Goal: Use online tool/utility: Utilize a website feature to perform a specific function

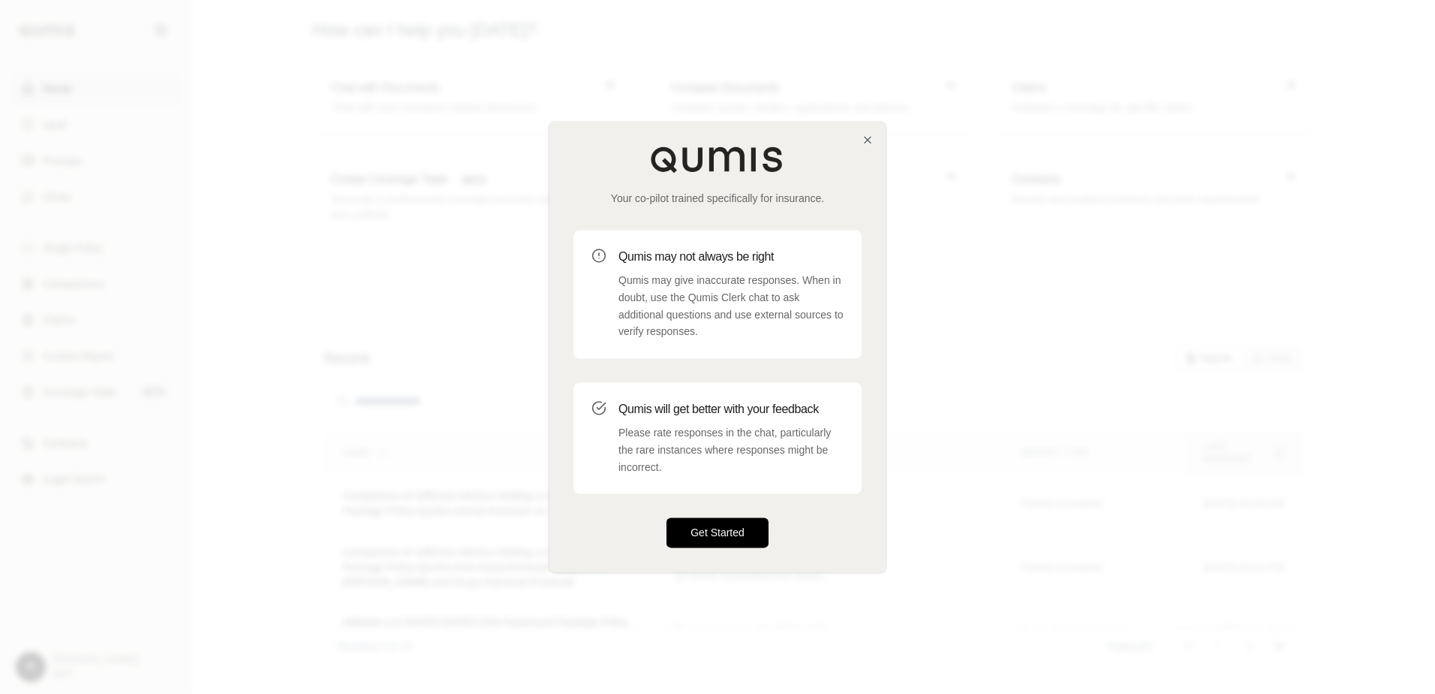
click at [725, 529] on button "Get Started" at bounding box center [718, 533] width 102 height 30
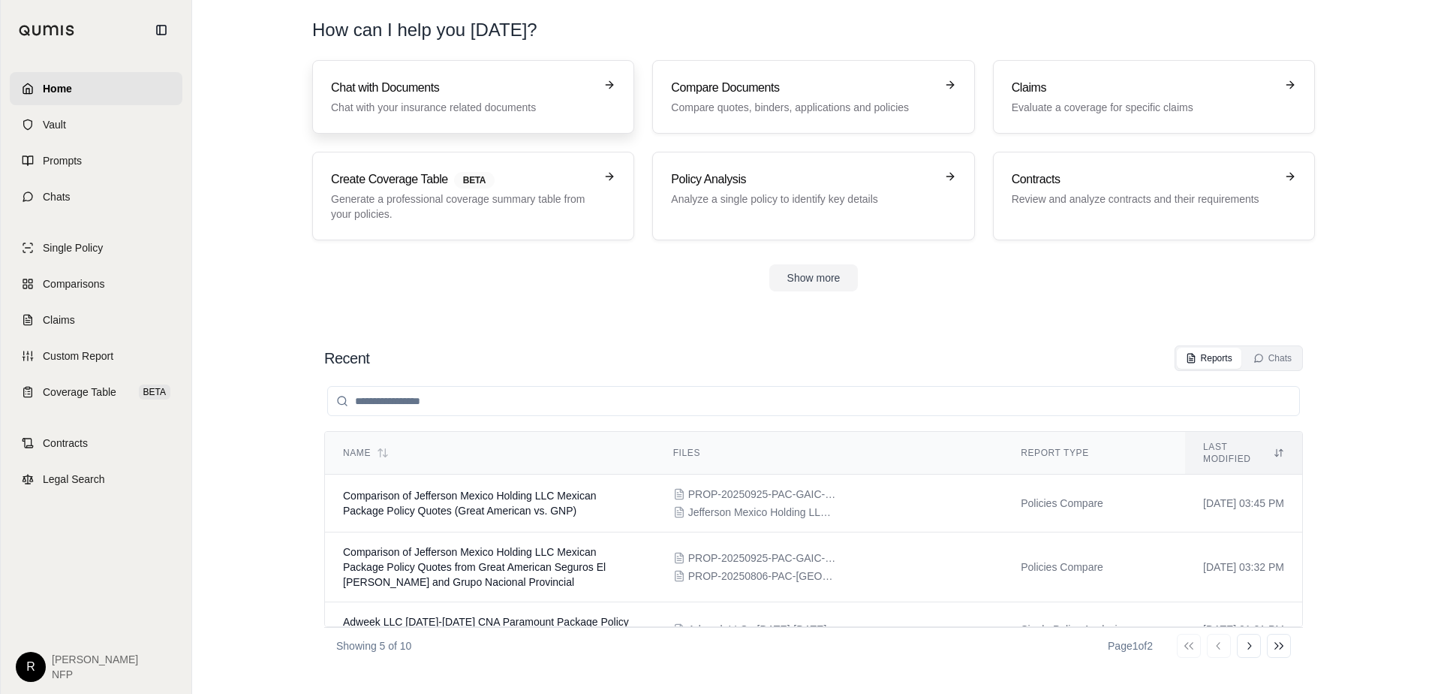
click at [535, 96] on h3 "Chat with Documents" at bounding box center [463, 88] width 264 height 18
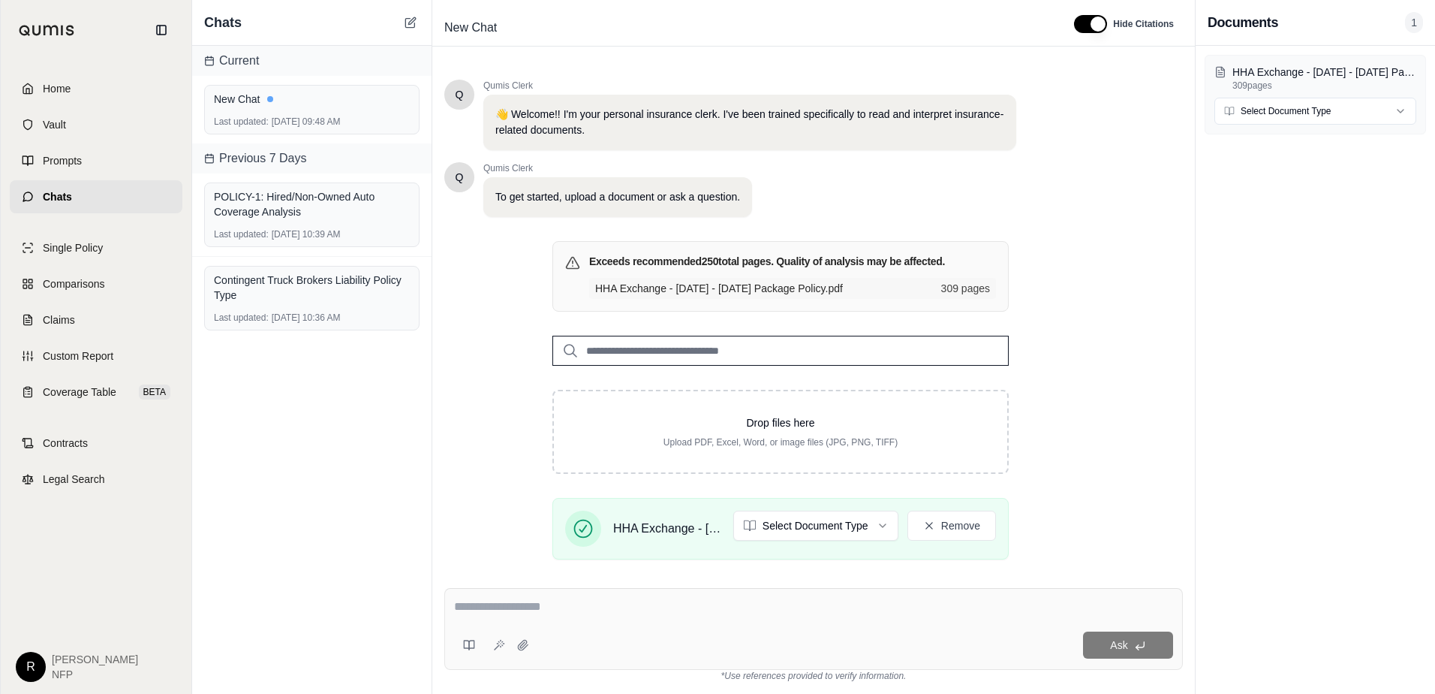
scroll to position [117, 0]
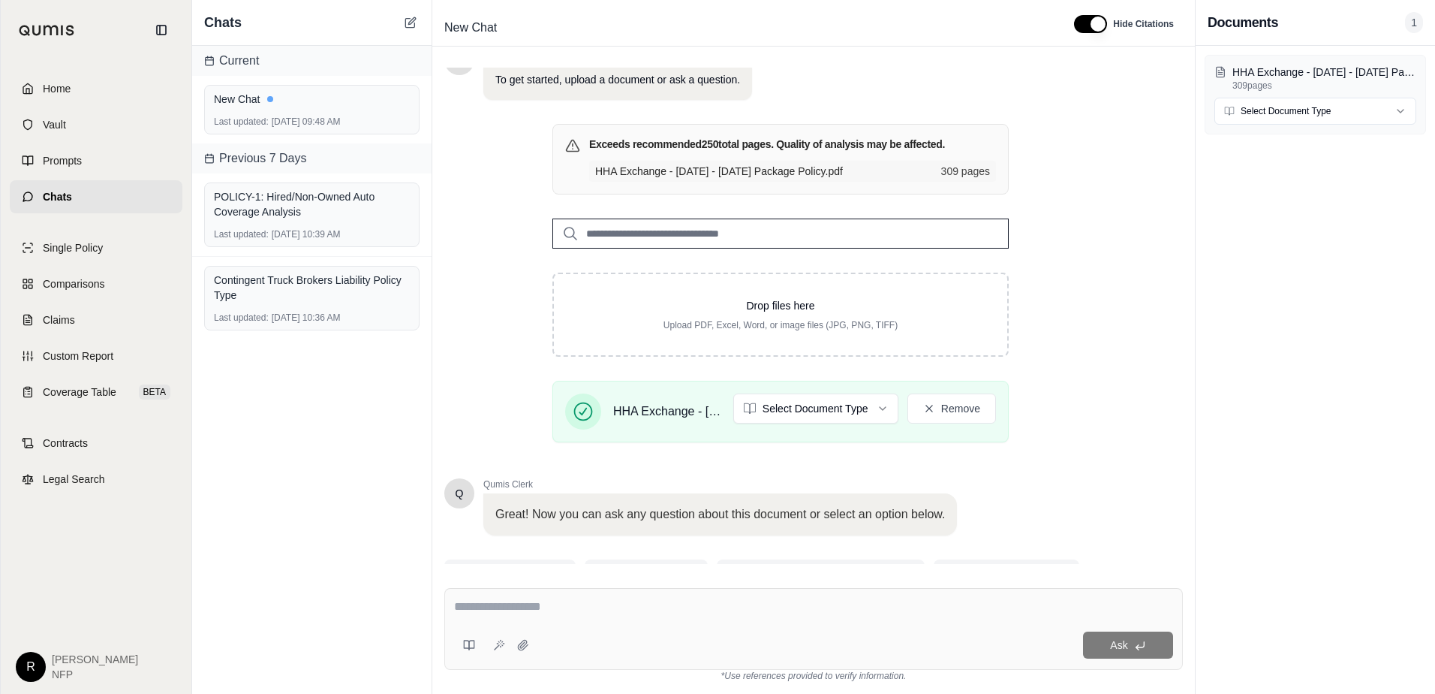
click at [592, 605] on textarea at bounding box center [813, 607] width 719 height 18
paste textarea "**********"
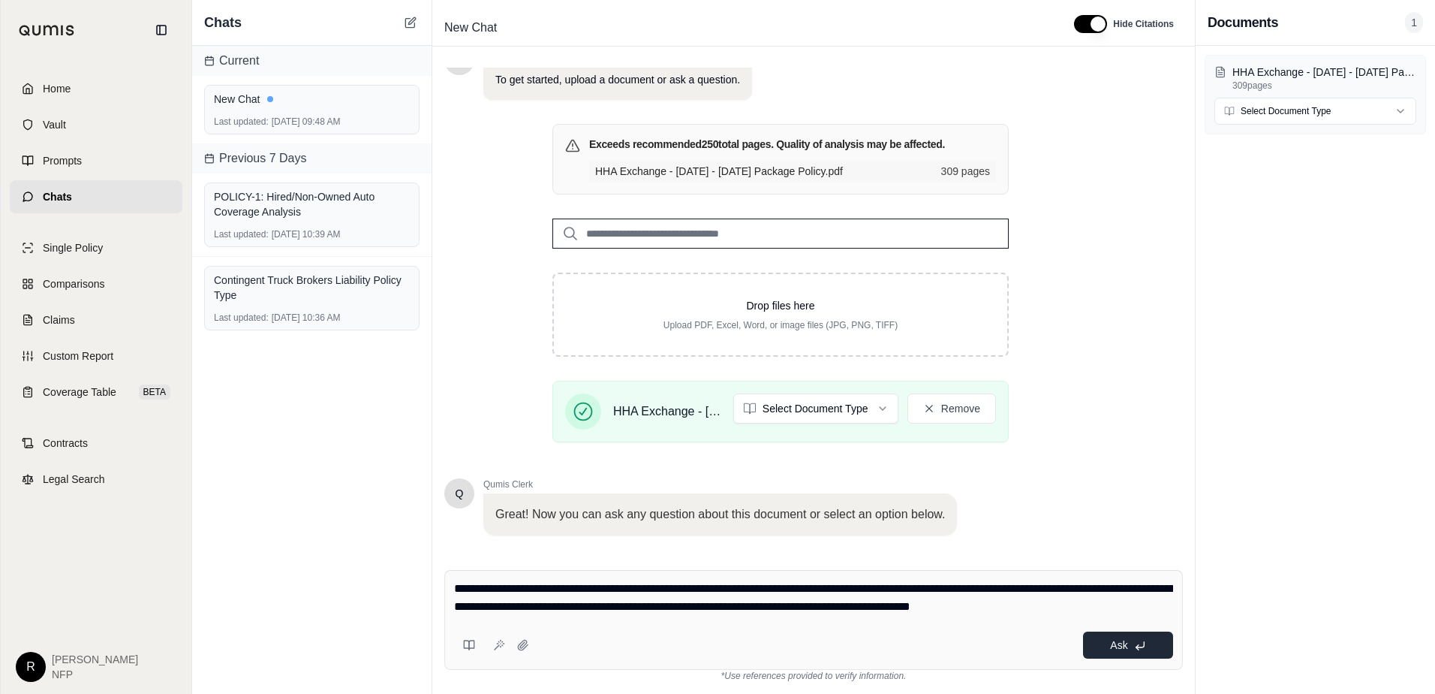
type textarea "**********"
click at [1115, 649] on span "Ask" at bounding box center [1118, 645] width 17 height 12
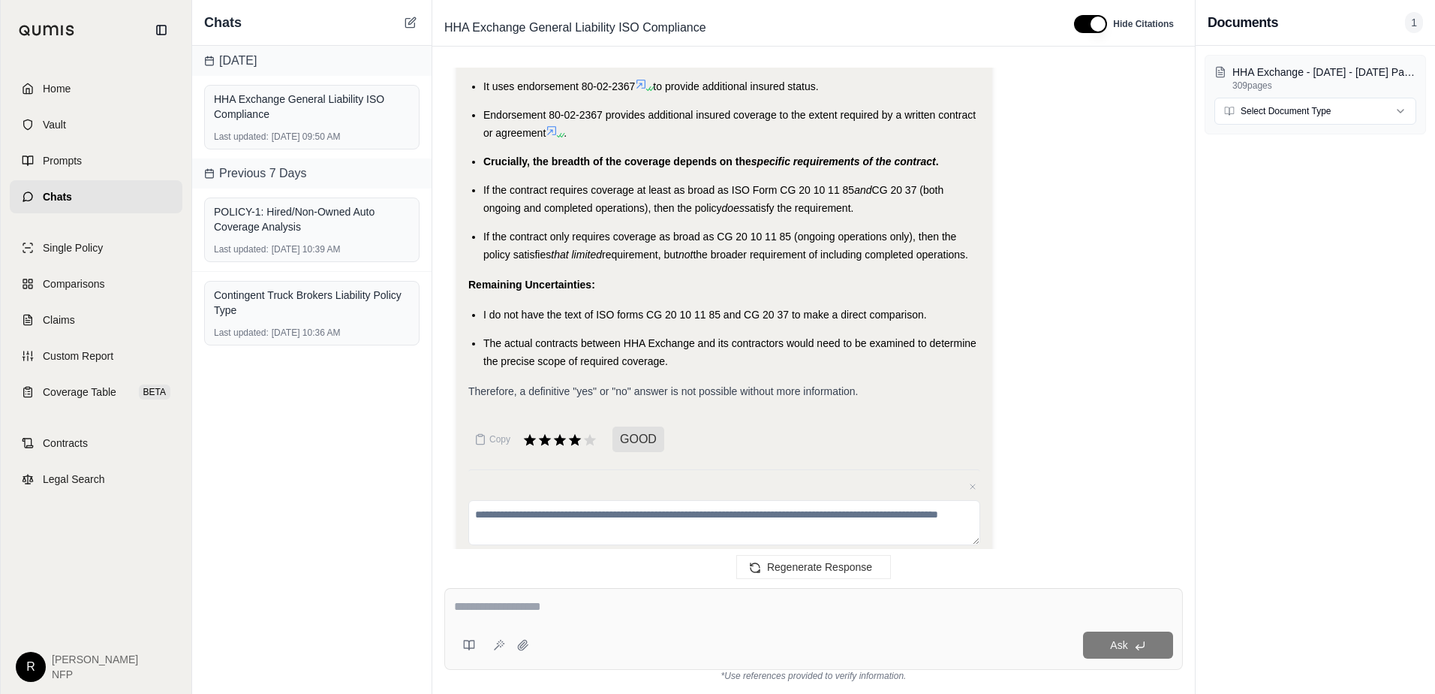
scroll to position [1149, 0]
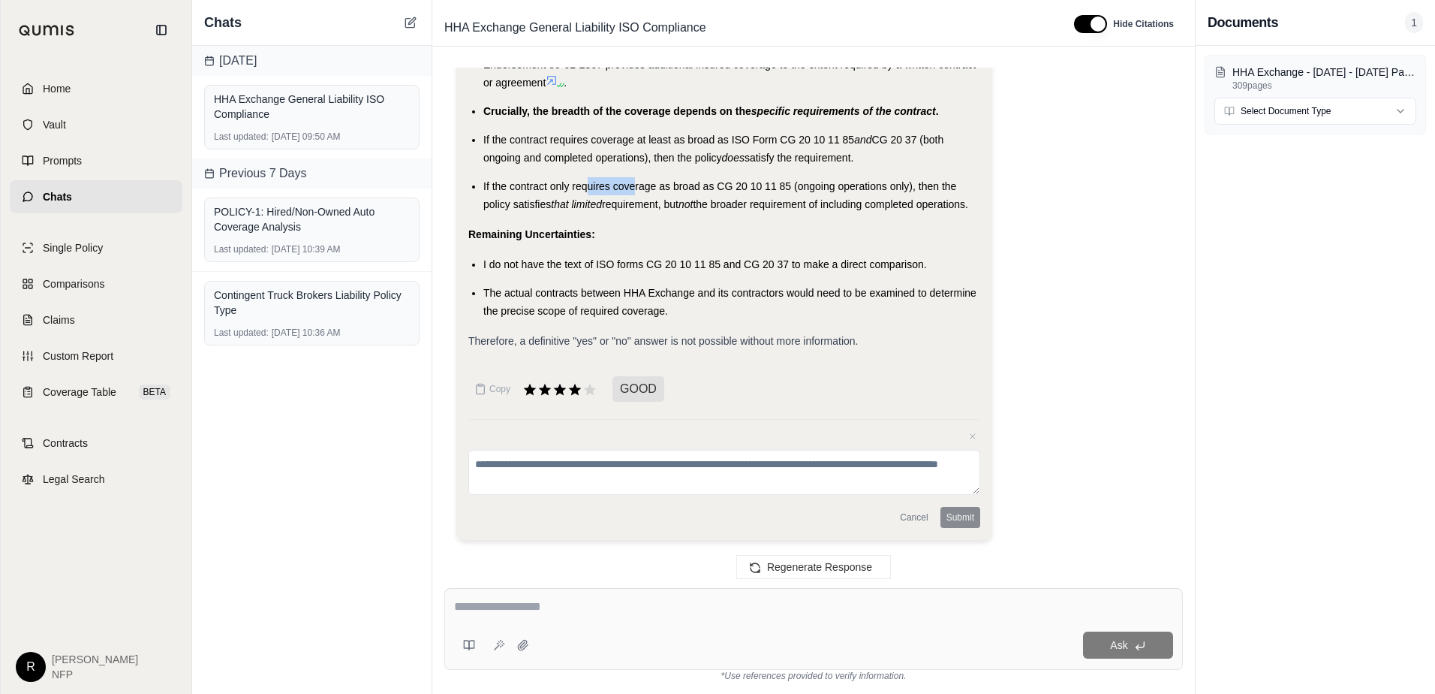
drag, startPoint x: 634, startPoint y: 186, endPoint x: 588, endPoint y: 188, distance: 45.8
click at [588, 188] on span "If the contract only requires coverage as broad as CG 20 10 11 85 (ongoing oper…" at bounding box center [720, 195] width 473 height 30
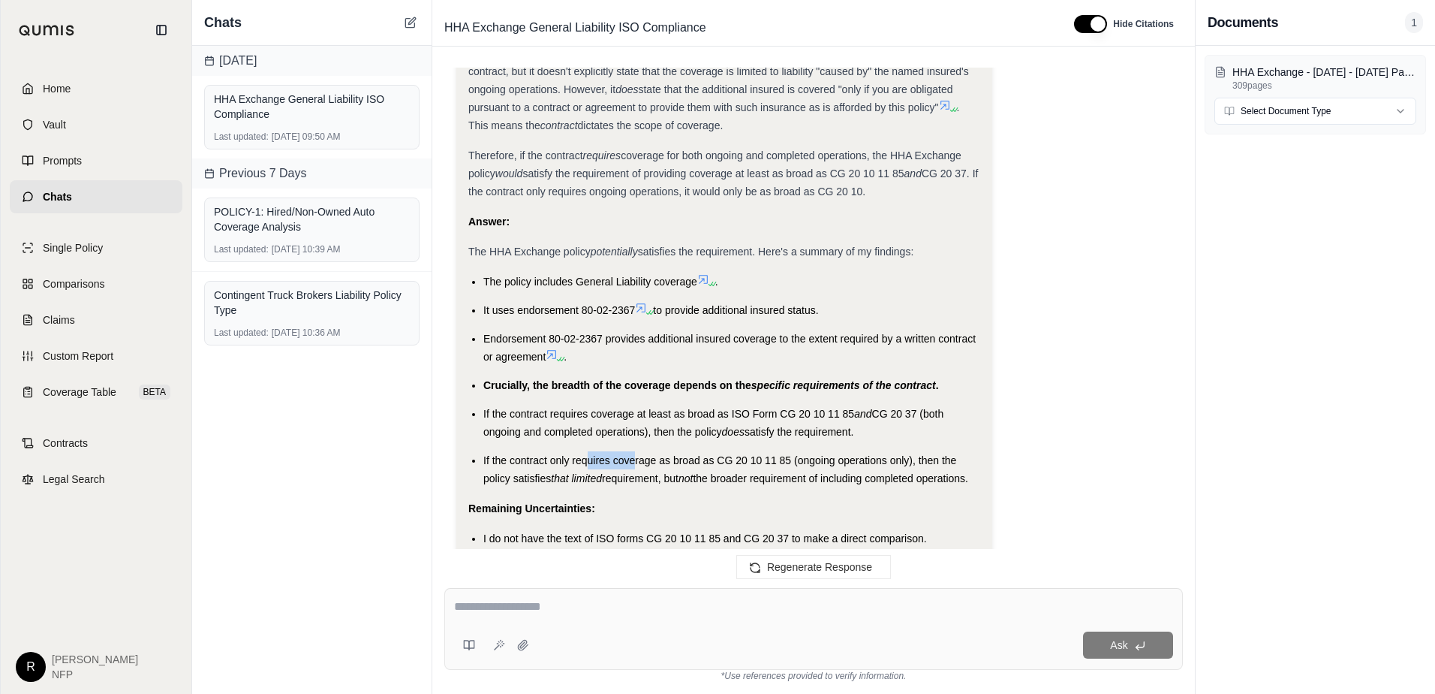
scroll to position [999, 0]
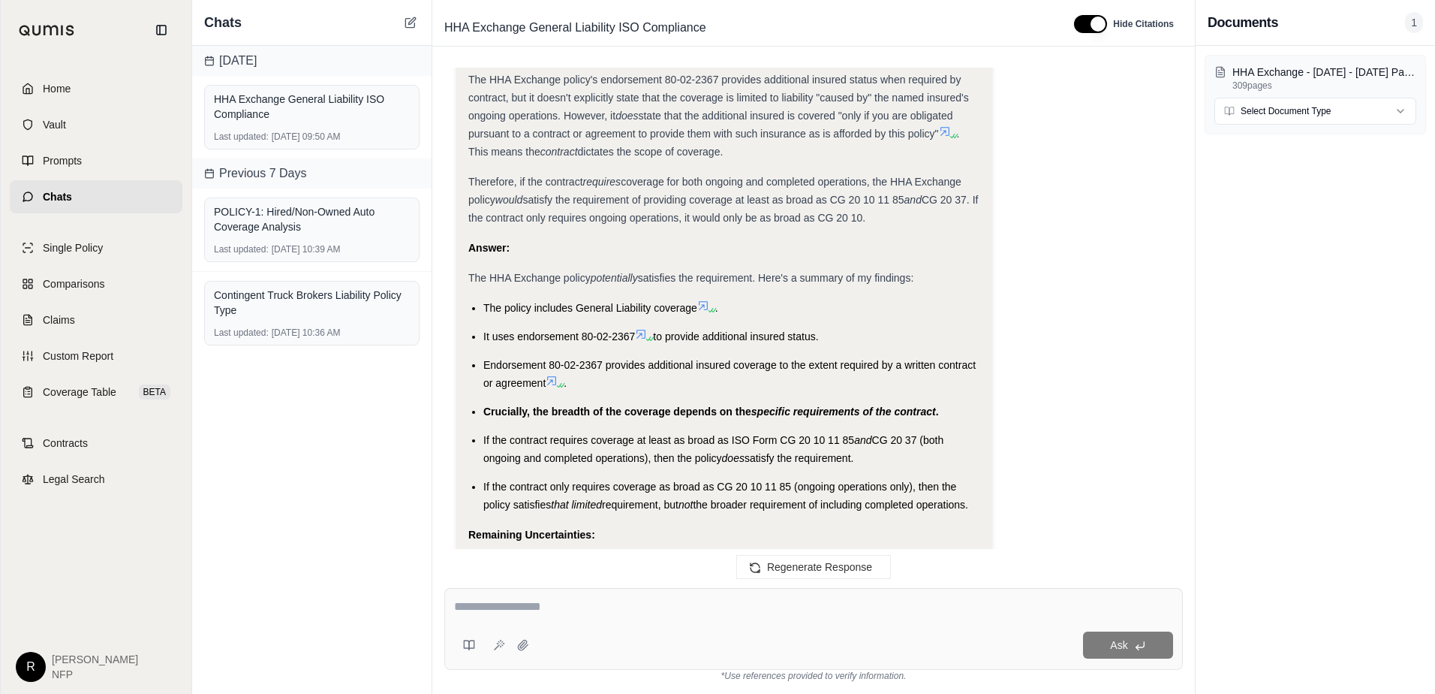
click at [619, 320] on ul "The policy includes General Liability coverage . It uses endorsement 80-02-2367…" at bounding box center [724, 406] width 512 height 215
drag, startPoint x: 634, startPoint y: 336, endPoint x: 584, endPoint y: 337, distance: 50.3
click at [584, 337] on span "It uses endorsement 80-02-2367" at bounding box center [560, 336] width 152 height 12
copy span "80-02-2367"
